Goal: Check status: Check status

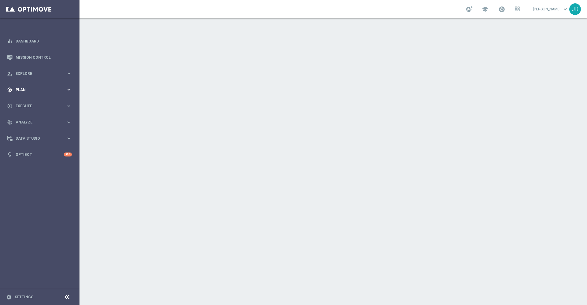
click at [36, 90] on span "Plan" at bounding box center [41, 90] width 50 height 4
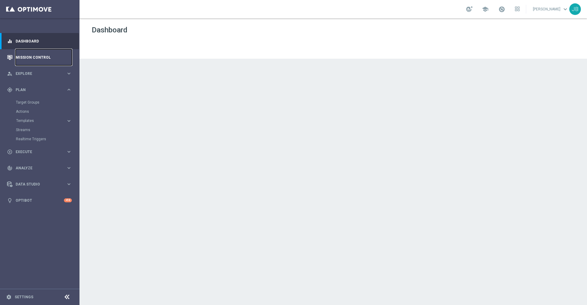
click at [40, 58] on link "Mission Control" at bounding box center [44, 57] width 56 height 16
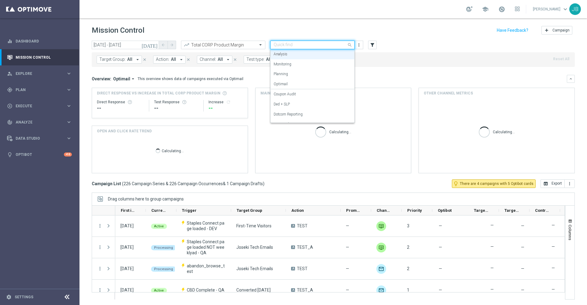
click at [294, 44] on input "text" at bounding box center [306, 44] width 65 height 5
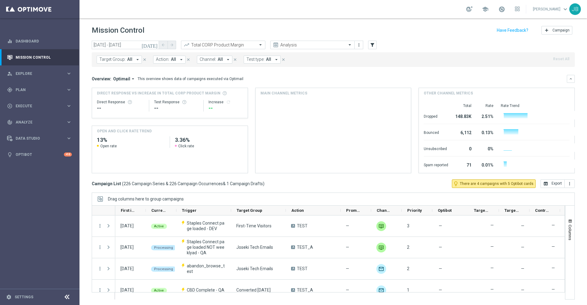
click at [177, 75] on div "Overview: Optimail arrow_drop_down This overview shows data of campaigns execut…" at bounding box center [333, 79] width 483 height 8
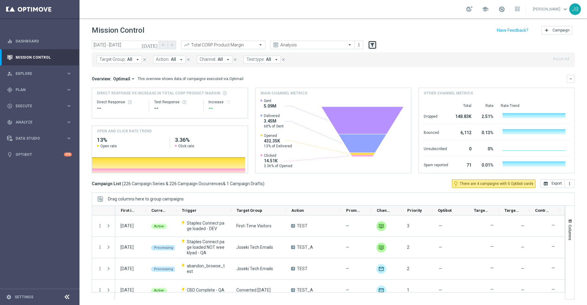
click at [369, 45] on button "filter_alt" at bounding box center [372, 45] width 9 height 9
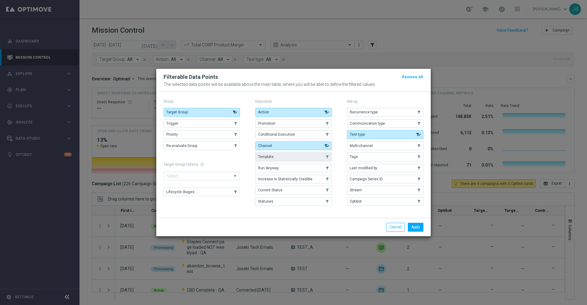
click at [276, 157] on button "Template" at bounding box center [293, 156] width 76 height 9
click at [417, 226] on button "Apply" at bounding box center [416, 227] width 16 height 9
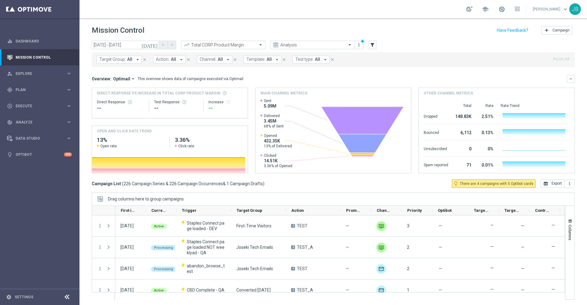
click at [266, 60] on span "All" at bounding box center [268, 59] width 5 height 5
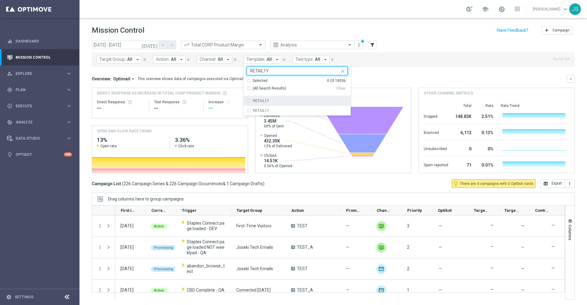
click at [271, 105] on div "RETAIL1Y" at bounding box center [297, 101] width 101 height 10
type input "RETAIL1Y"
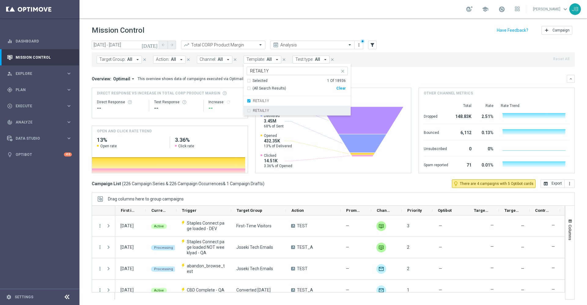
click at [270, 114] on div "RETAIL1Y" at bounding box center [297, 111] width 101 height 10
click at [380, 72] on mini-dashboard "Overview: Optimail arrow_drop_down This overview shows data of campaigns execut…" at bounding box center [333, 123] width 483 height 112
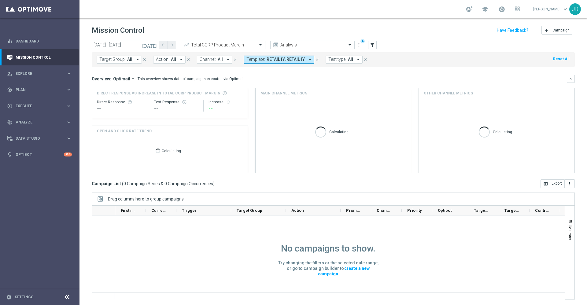
click at [155, 45] on icon "[DATE]" at bounding box center [149, 45] width 17 height 6
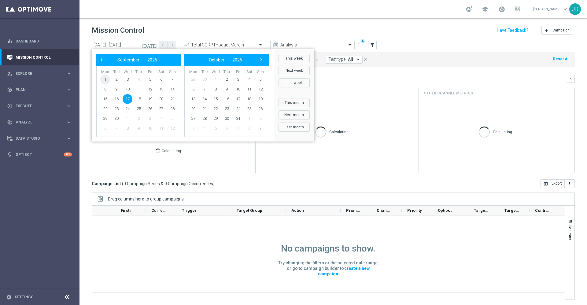
click at [104, 79] on span "1" at bounding box center [105, 80] width 10 height 10
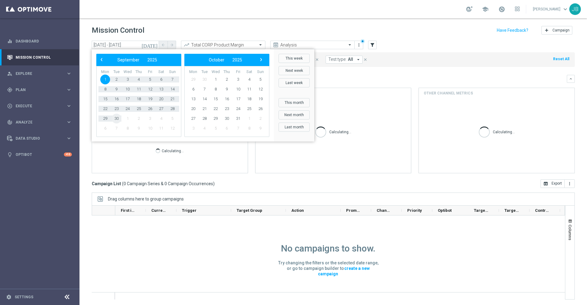
click at [117, 121] on span "30" at bounding box center [117, 119] width 10 height 10
type input "[DATE] - [DATE]"
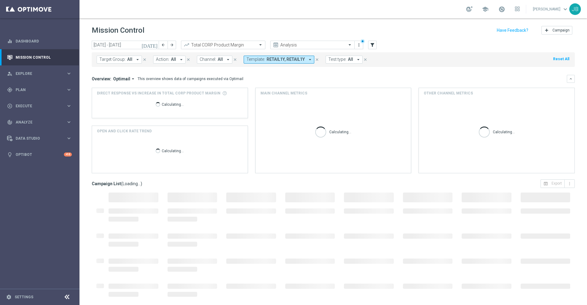
scroll to position [1, 0]
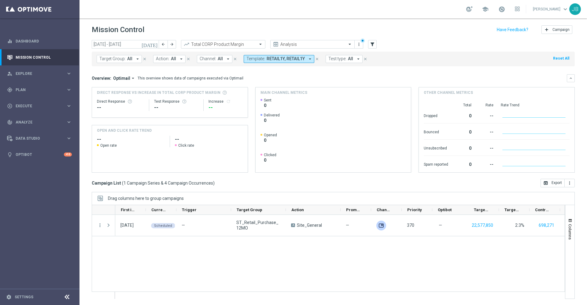
click at [320, 252] on div "[DATE] Scheduled — ST_Retail_Purchase_12MO A Site_General — unfold_more 370 — 2…" at bounding box center [339, 257] width 449 height 84
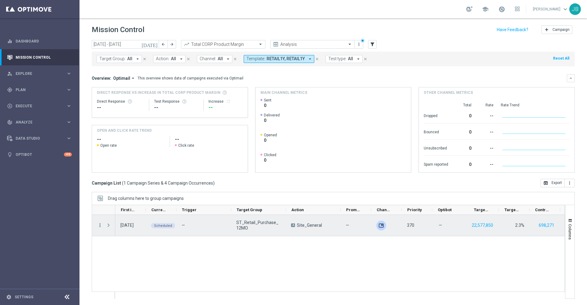
click at [101, 226] on icon "more_vert" at bounding box center [100, 225] width 6 height 6
click at [133, 229] on span "Campaign Details" at bounding box center [127, 229] width 31 height 4
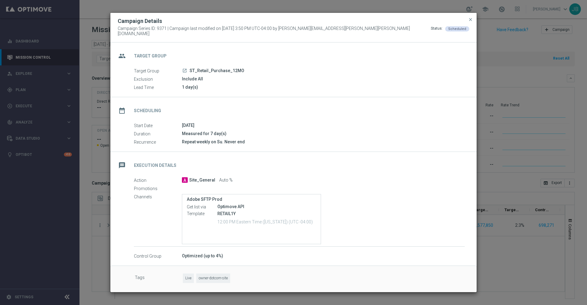
click at [184, 68] on icon "launch" at bounding box center [184, 70] width 5 height 5
click at [505, 191] on modal-container "Campaign Details Campaign Series ID: 9371 | Campaign last modified on [DATE] 3:…" at bounding box center [293, 152] width 587 height 305
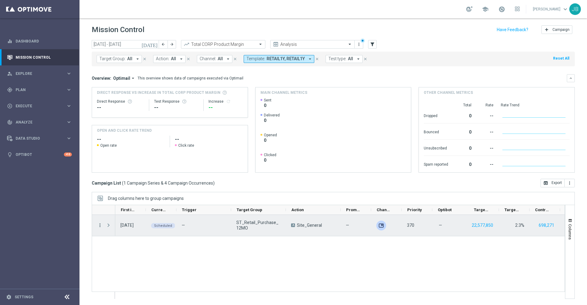
click at [99, 227] on icon "more_vert" at bounding box center [100, 225] width 6 height 6
click at [123, 228] on span "Campaign Details" at bounding box center [127, 229] width 31 height 4
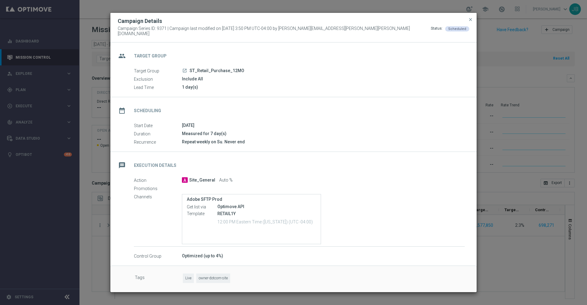
click at [530, 72] on modal-container "Campaign Details Campaign Series ID: 9371 | Campaign last modified on [DATE] 3:…" at bounding box center [293, 152] width 587 height 305
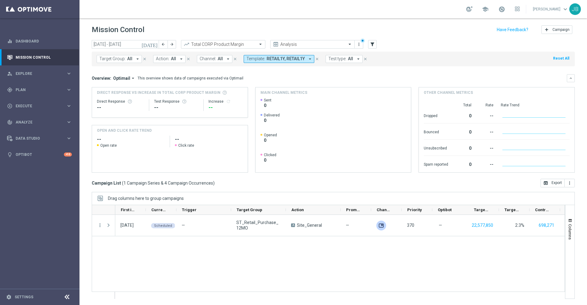
drag, startPoint x: 285, startPoint y: 211, endPoint x: 342, endPoint y: 252, distance: 70.6
click at [342, 252] on div at bounding box center [328, 252] width 473 height 94
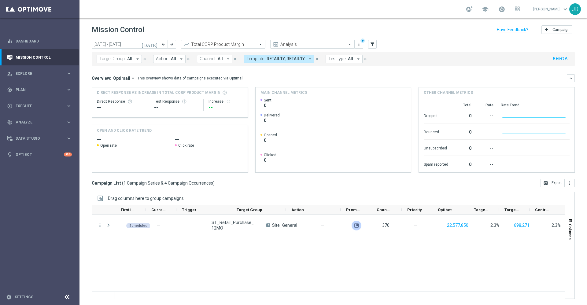
scroll to position [0, 0]
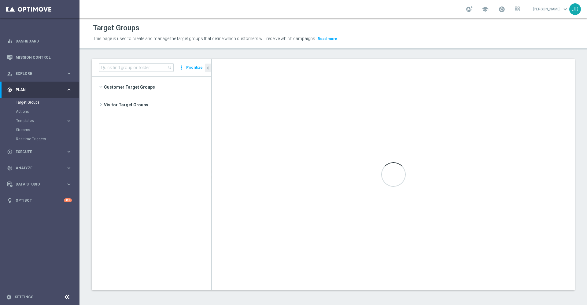
scroll to position [1483, 0]
